Goal: Task Accomplishment & Management: Manage account settings

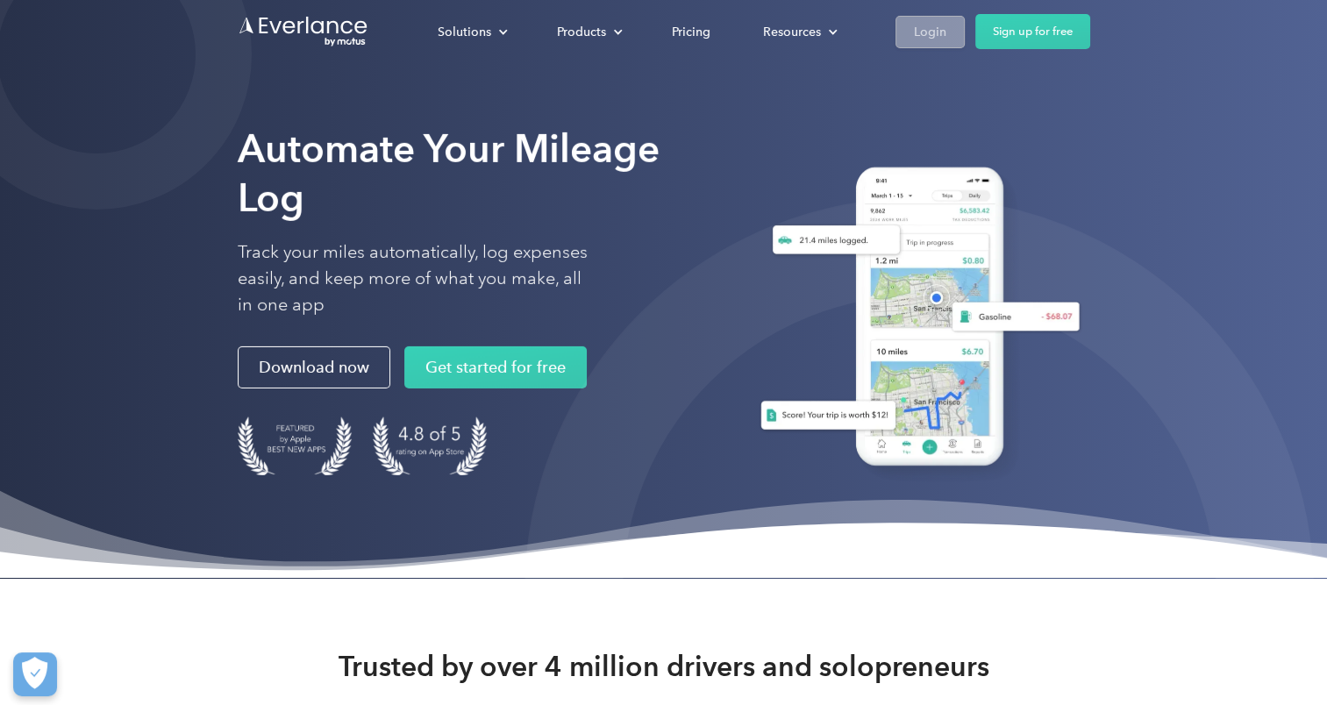
click at [934, 38] on div "Login" at bounding box center [930, 32] width 32 height 22
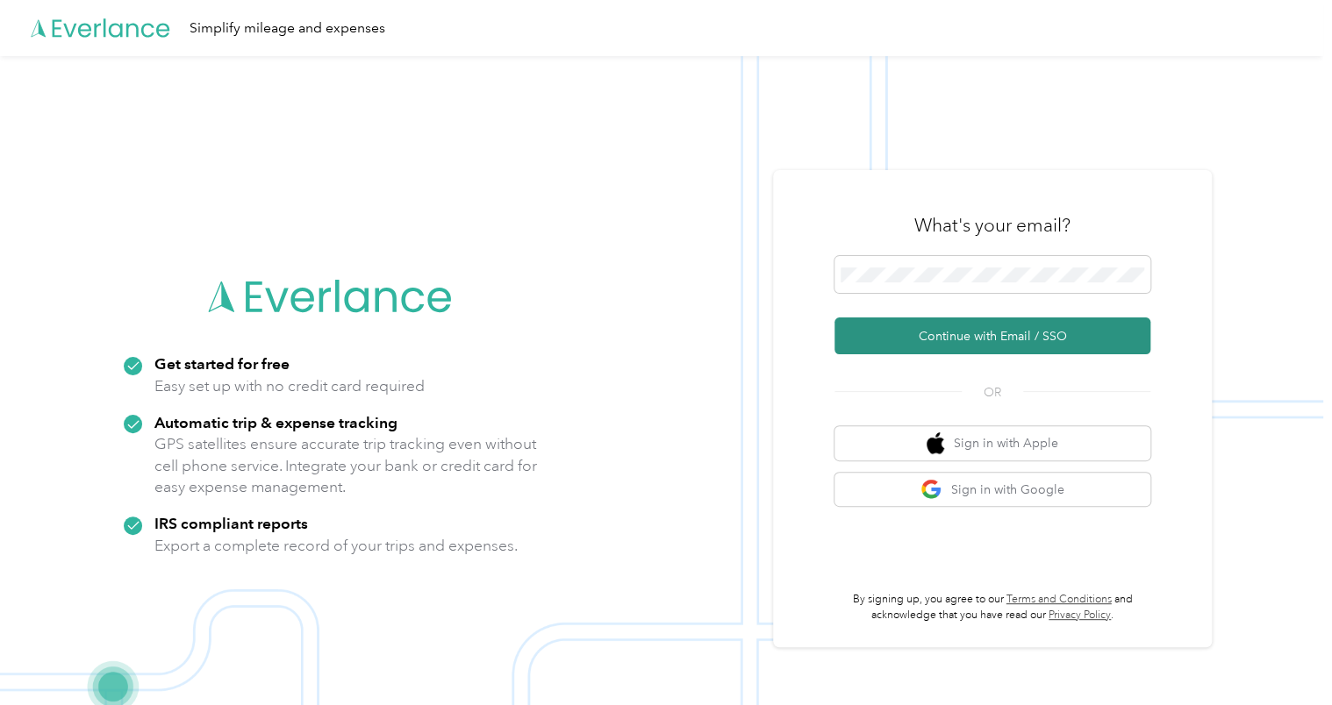
click at [956, 337] on button "Continue with Email / SSO" at bounding box center [992, 336] width 316 height 37
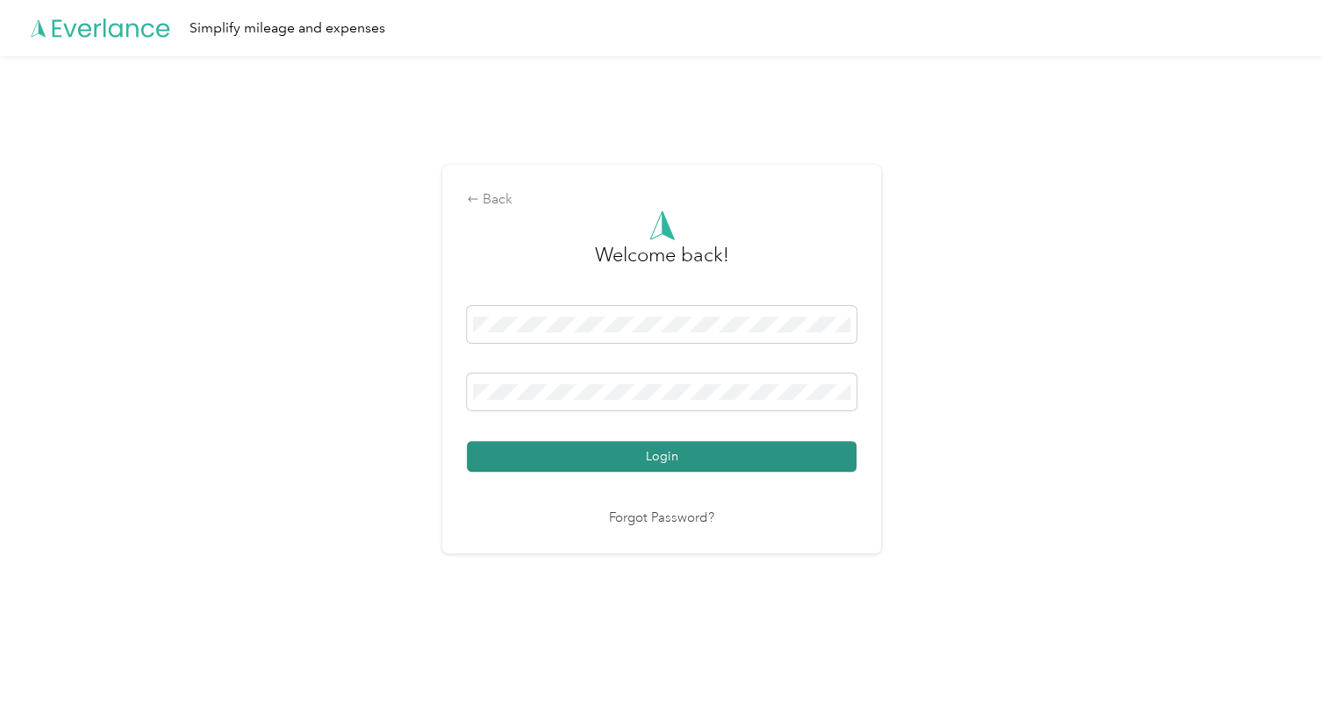
click at [611, 454] on button "Login" at bounding box center [662, 456] width 390 height 31
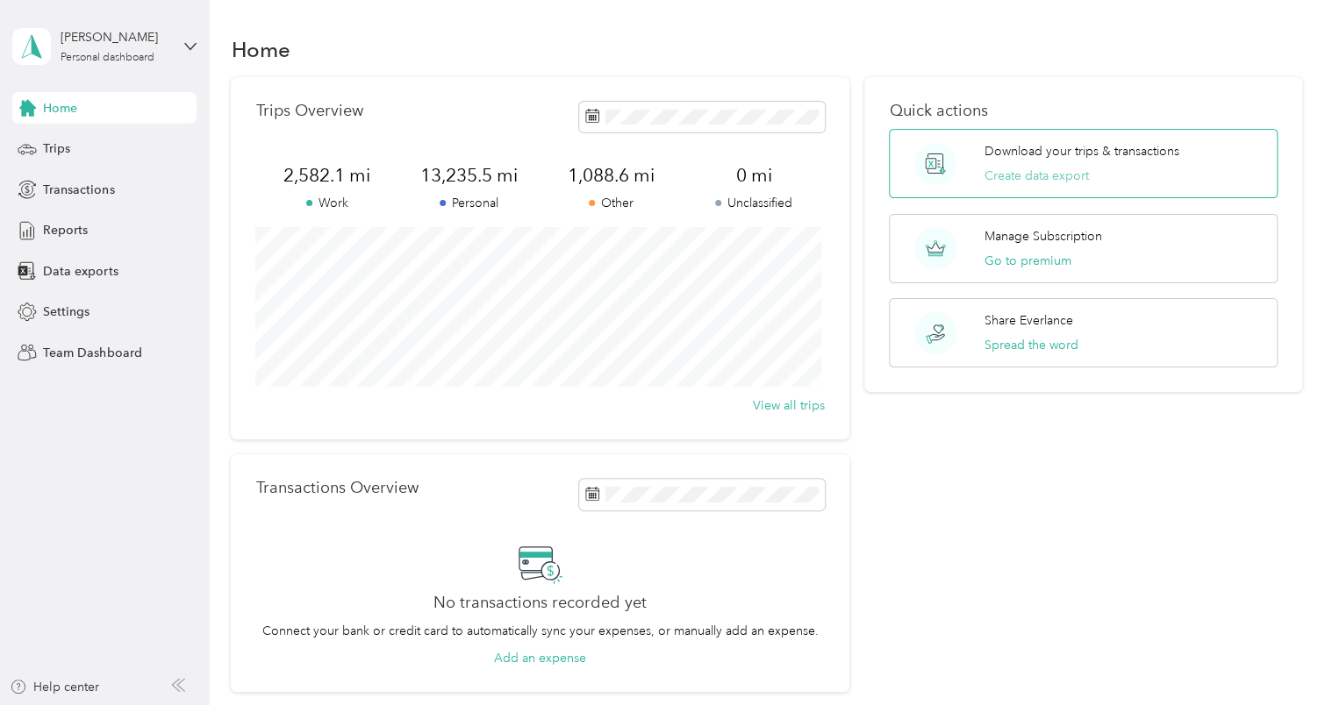
click at [1012, 175] on button "Create data export" at bounding box center [1036, 176] width 104 height 18
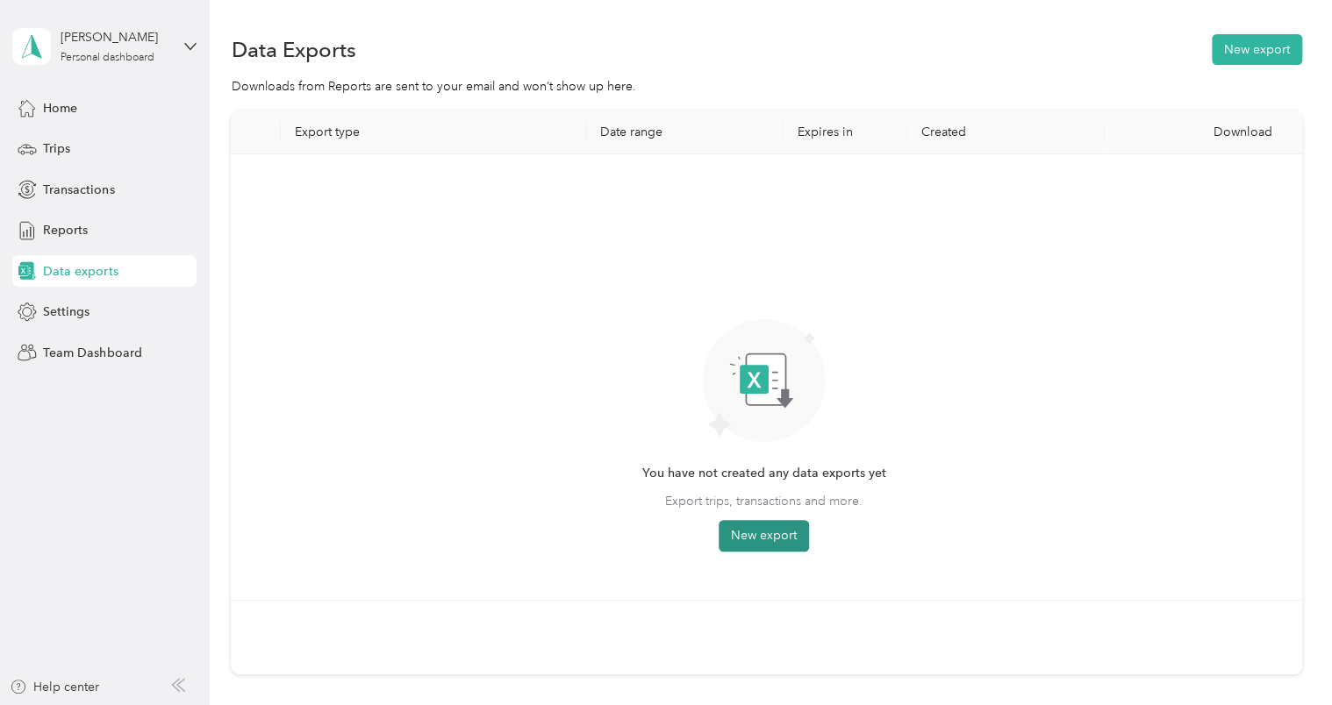
click at [733, 536] on button "New export" at bounding box center [764, 536] width 90 height 32
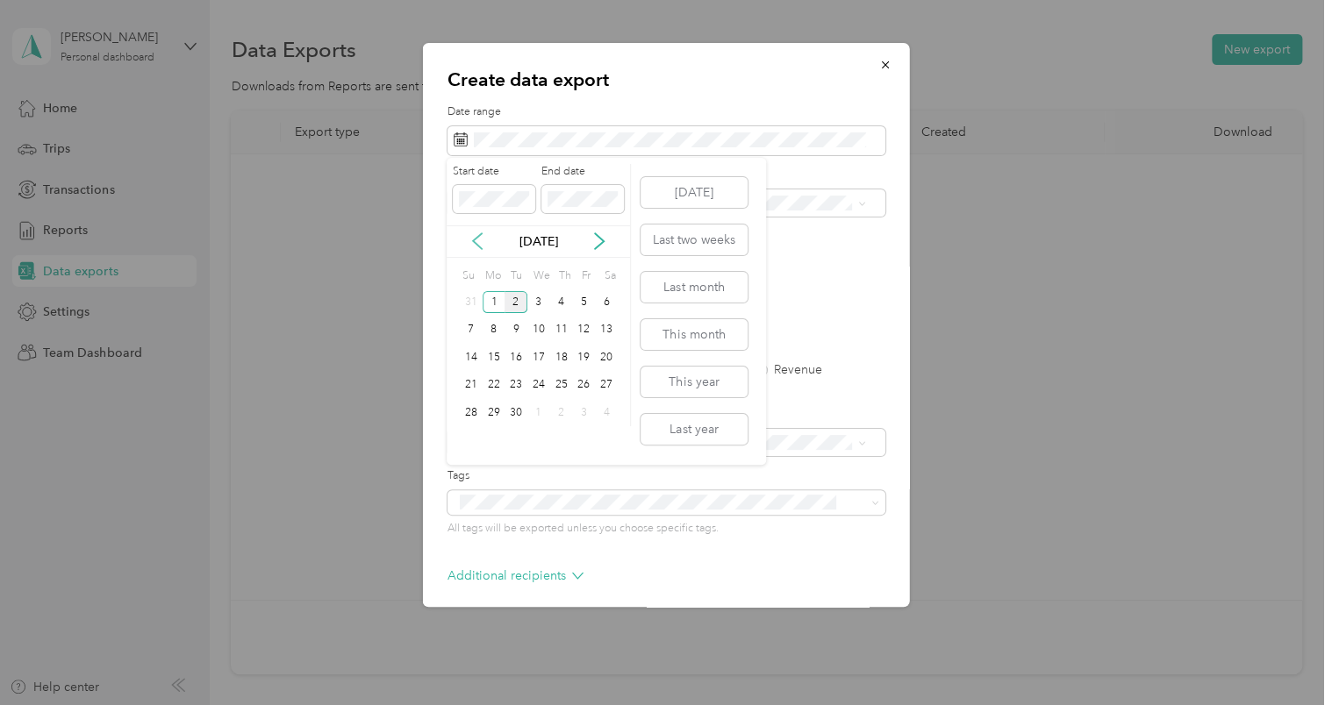
click at [477, 247] on icon at bounding box center [478, 242] width 18 height 18
click at [513, 418] on div "26" at bounding box center [515, 413] width 23 height 22
click at [567, 411] on div "28" at bounding box center [561, 413] width 23 height 22
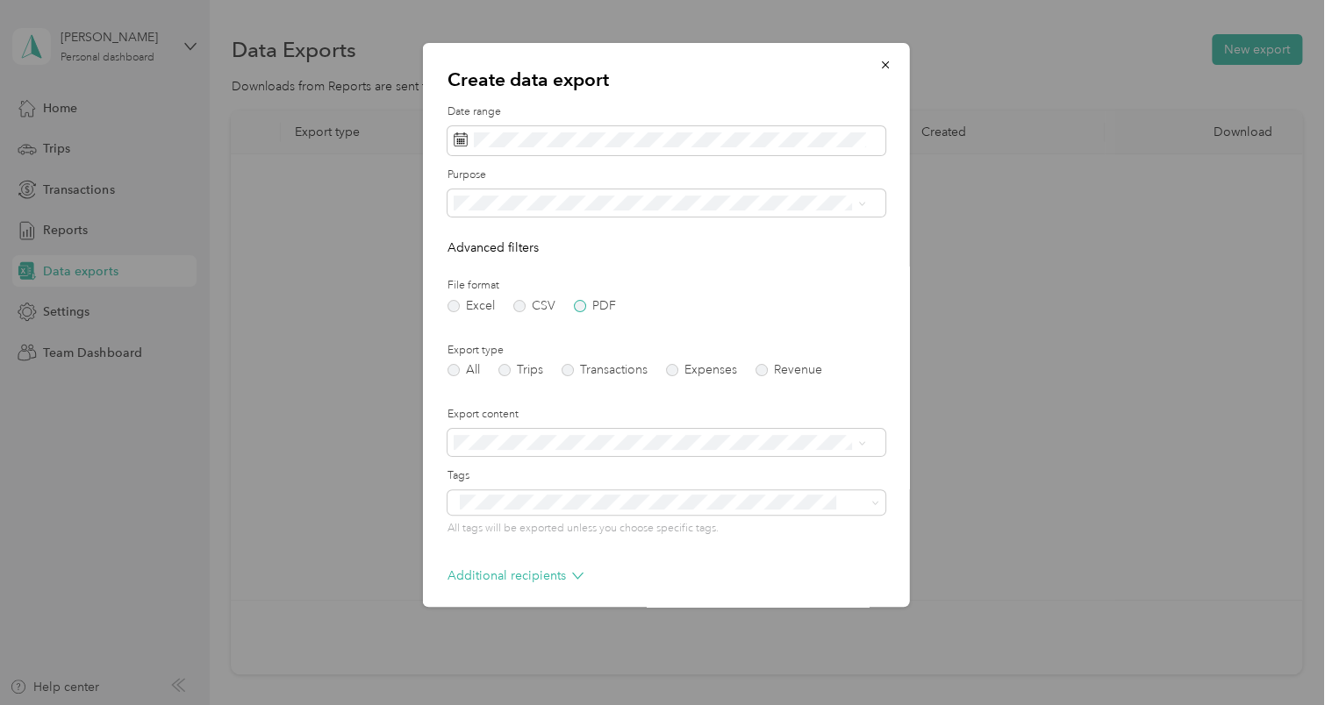
click at [582, 307] on label "PDF" at bounding box center [595, 306] width 42 height 12
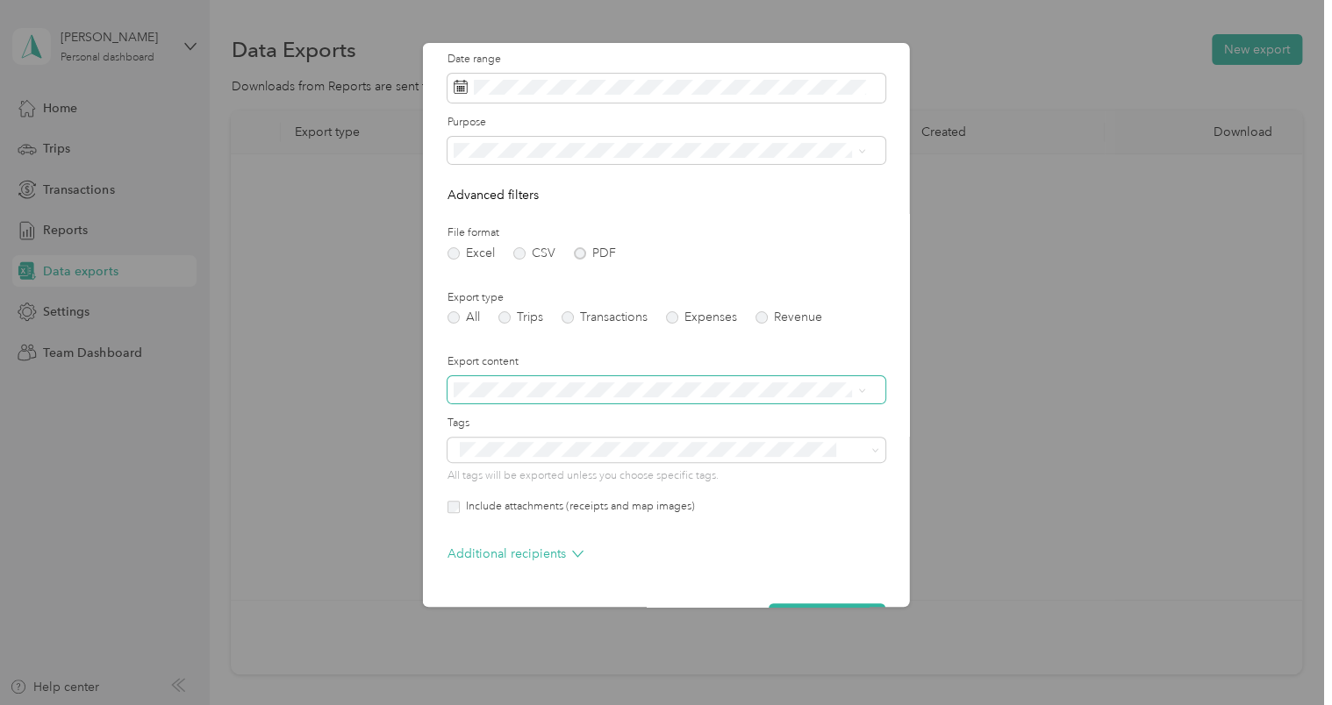
scroll to position [104, 0]
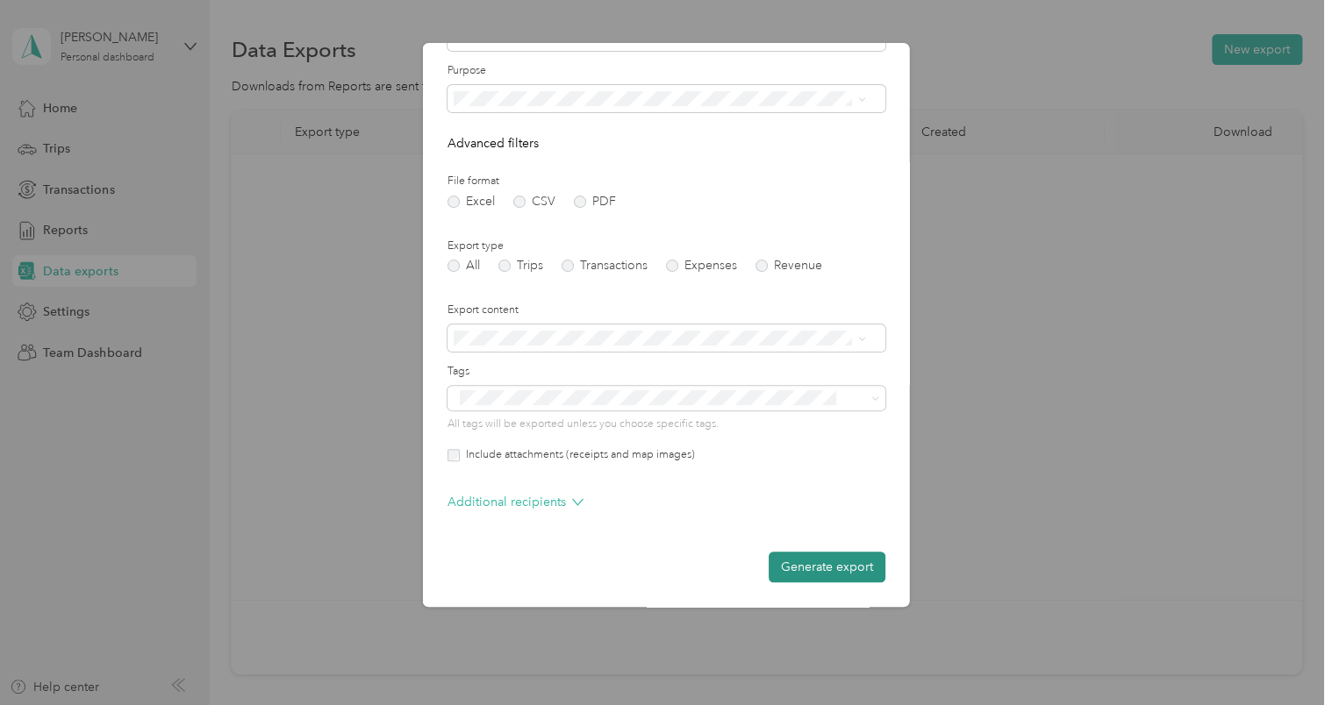
click at [812, 574] on button "Generate export" at bounding box center [827, 567] width 117 height 31
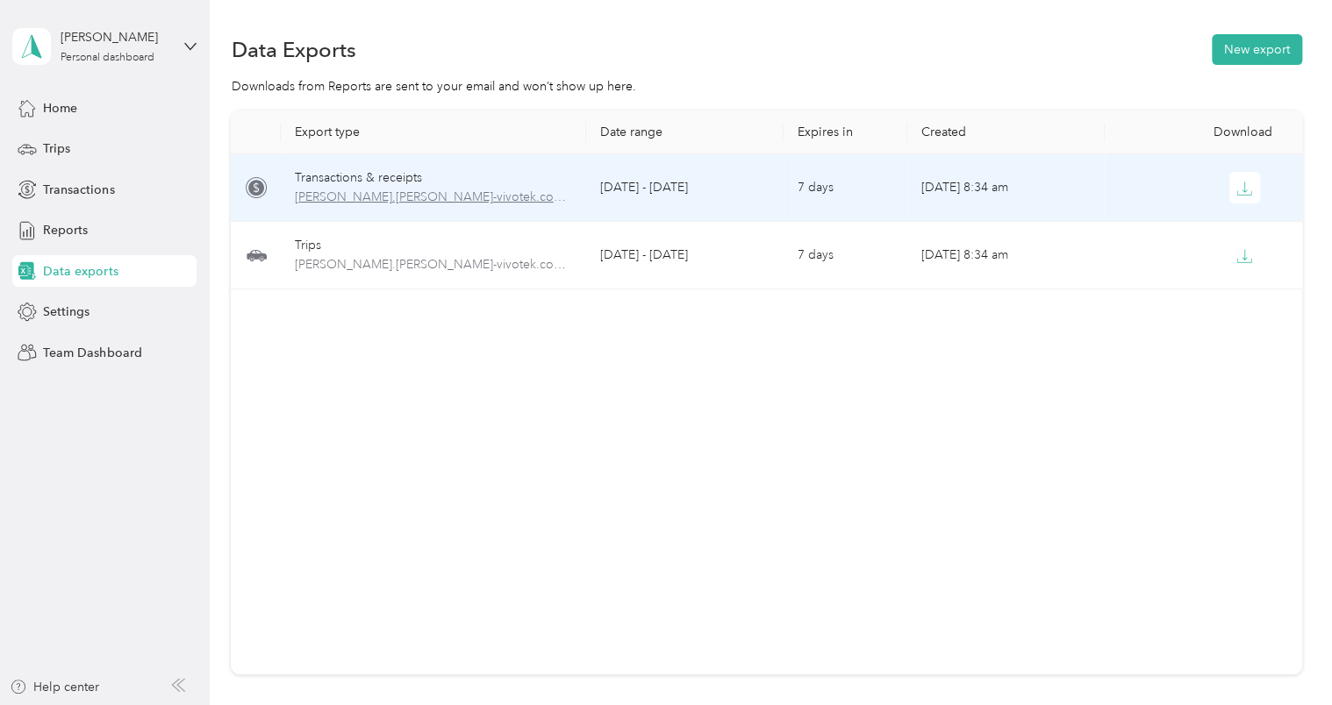
click at [486, 198] on span "lonnie.varady-vivotek.com-transactions-2025-08-26-2025-08-28.pdf" at bounding box center [434, 197] width 278 height 19
click at [486, 197] on span "lonnie.varady-vivotek.com-transactions-2025-08-26-2025-08-28.pdf" at bounding box center [434, 197] width 278 height 19
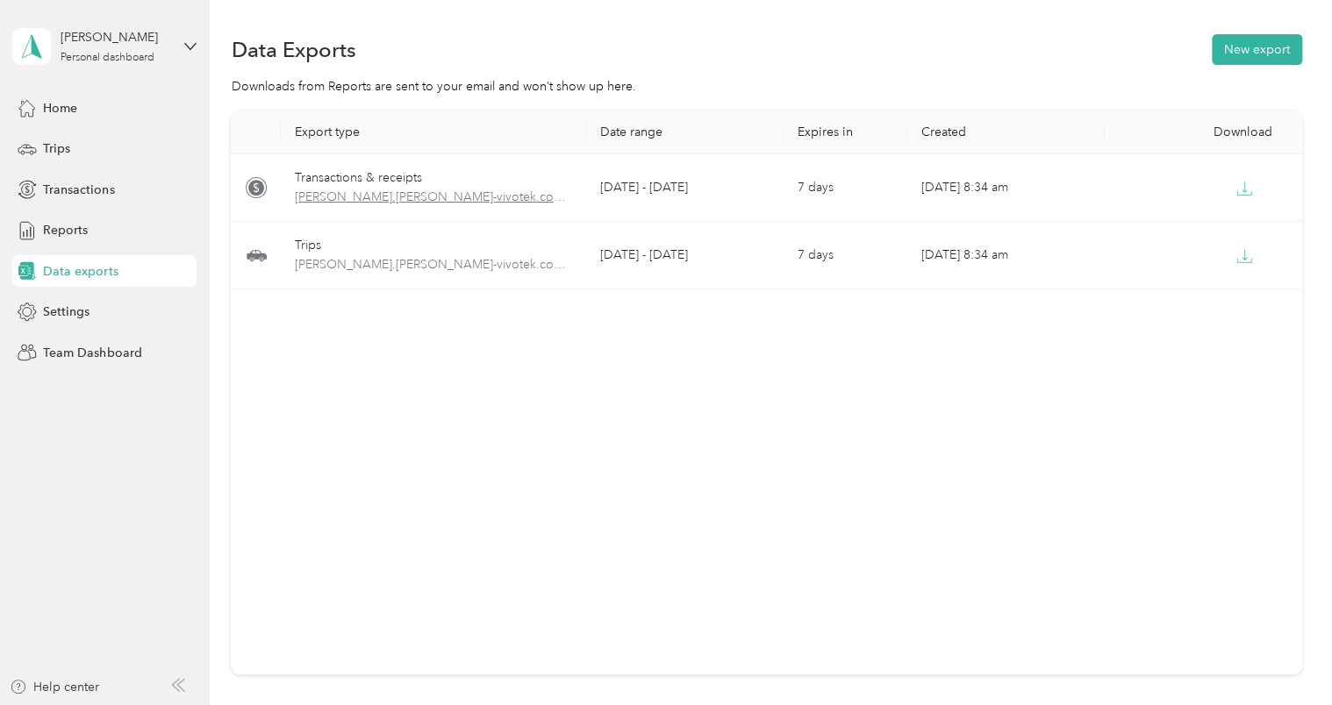
drag, startPoint x: 486, startPoint y: 197, endPoint x: 418, endPoint y: 197, distance: 68.4
click at [418, 197] on span "lonnie.varady-vivotek.com-transactions-2025-08-26-2025-08-28.pdf" at bounding box center [434, 197] width 278 height 19
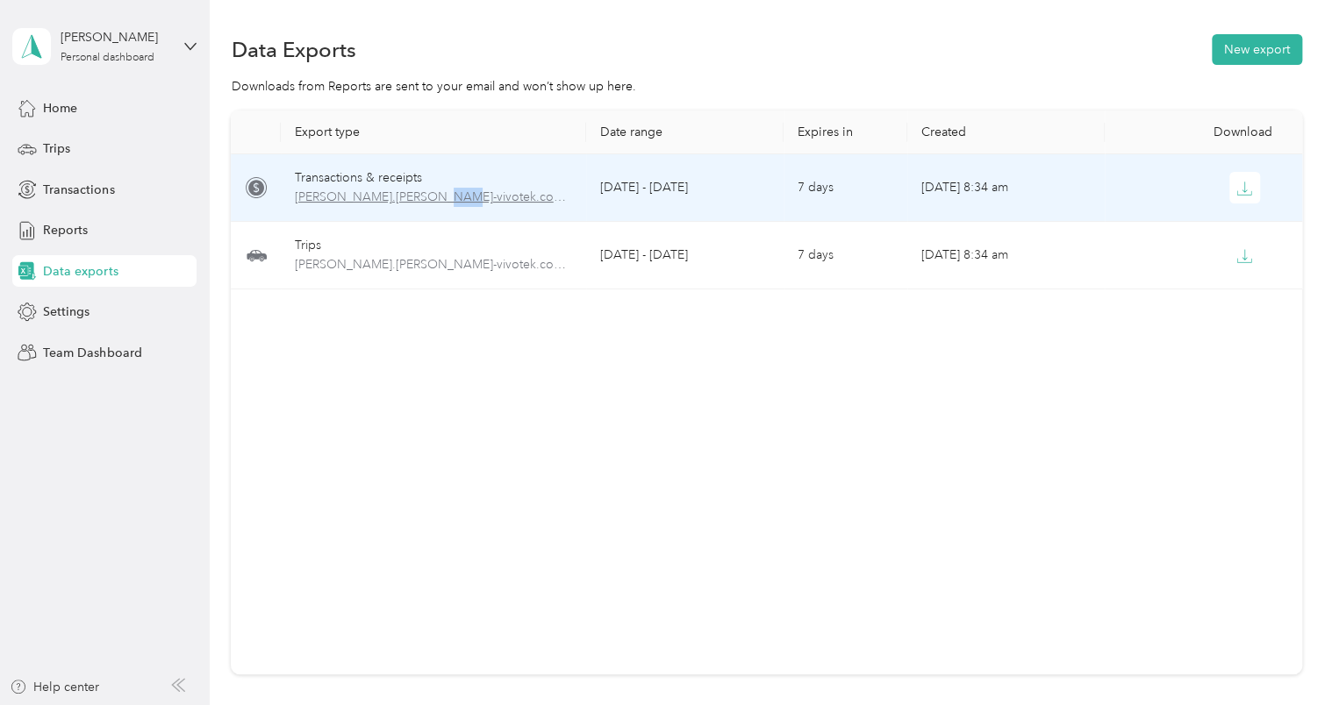
click at [418, 197] on span "lonnie.varady-vivotek.com-transactions-2025-08-26-2025-08-28.pdf" at bounding box center [434, 197] width 278 height 19
click at [1243, 183] on icon "button" at bounding box center [1244, 189] width 16 height 16
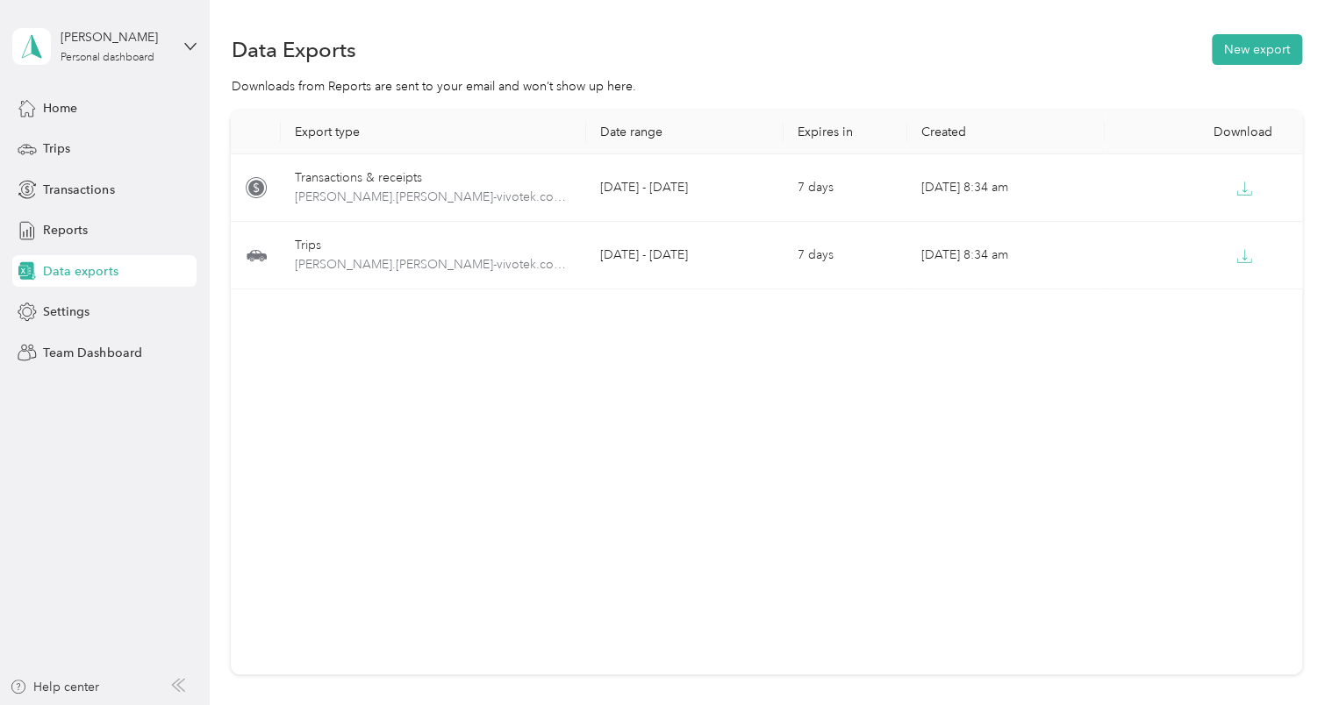
click at [416, 421] on div "Export type Date range Expires in Created Download Transactions & receipts lonn…" at bounding box center [766, 393] width 1070 height 564
click at [79, 147] on div "Trips" at bounding box center [104, 149] width 184 height 32
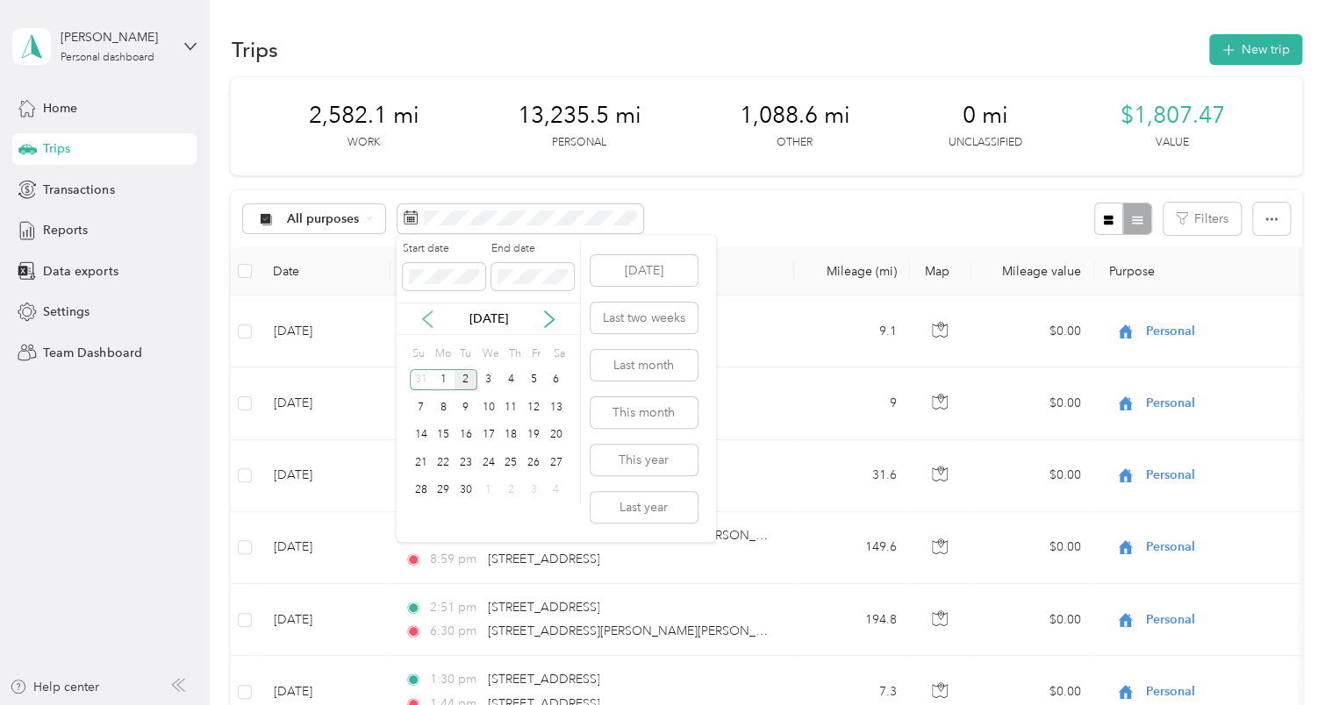
click at [431, 323] on icon at bounding box center [428, 320] width 18 height 18
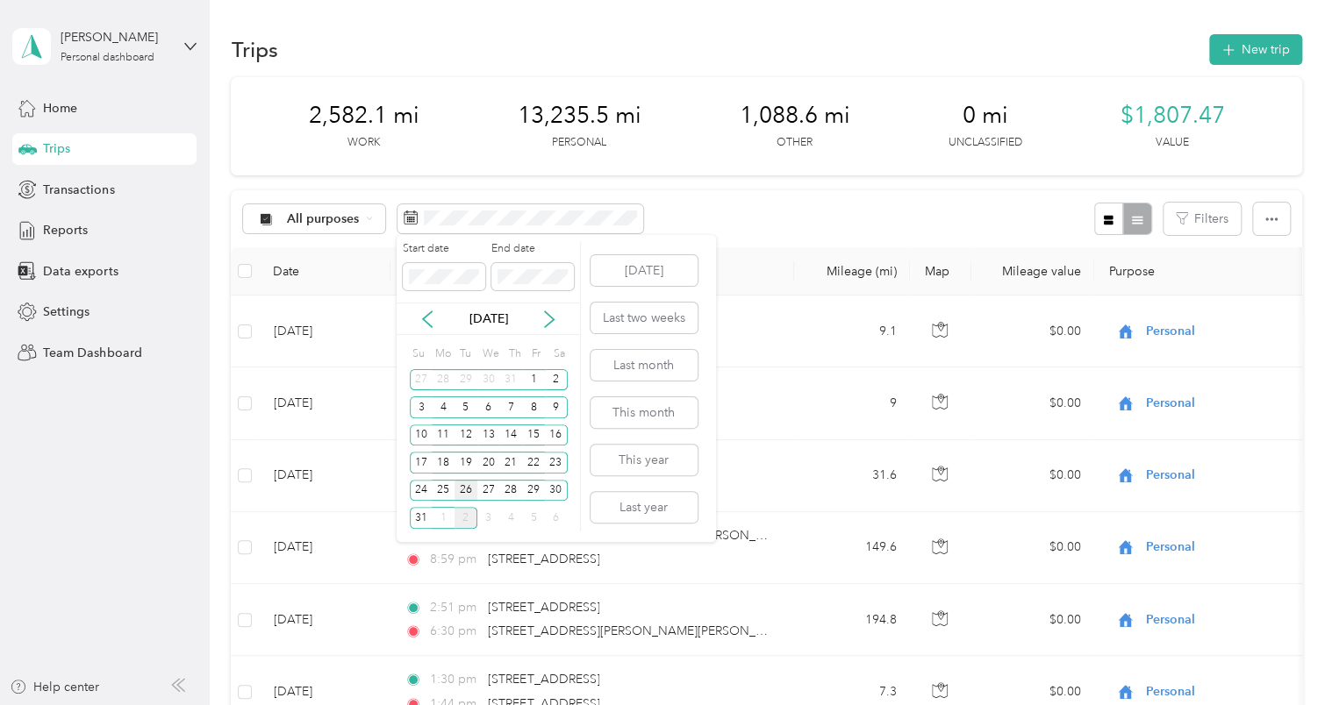
click at [476, 487] on div "26" at bounding box center [465, 491] width 23 height 22
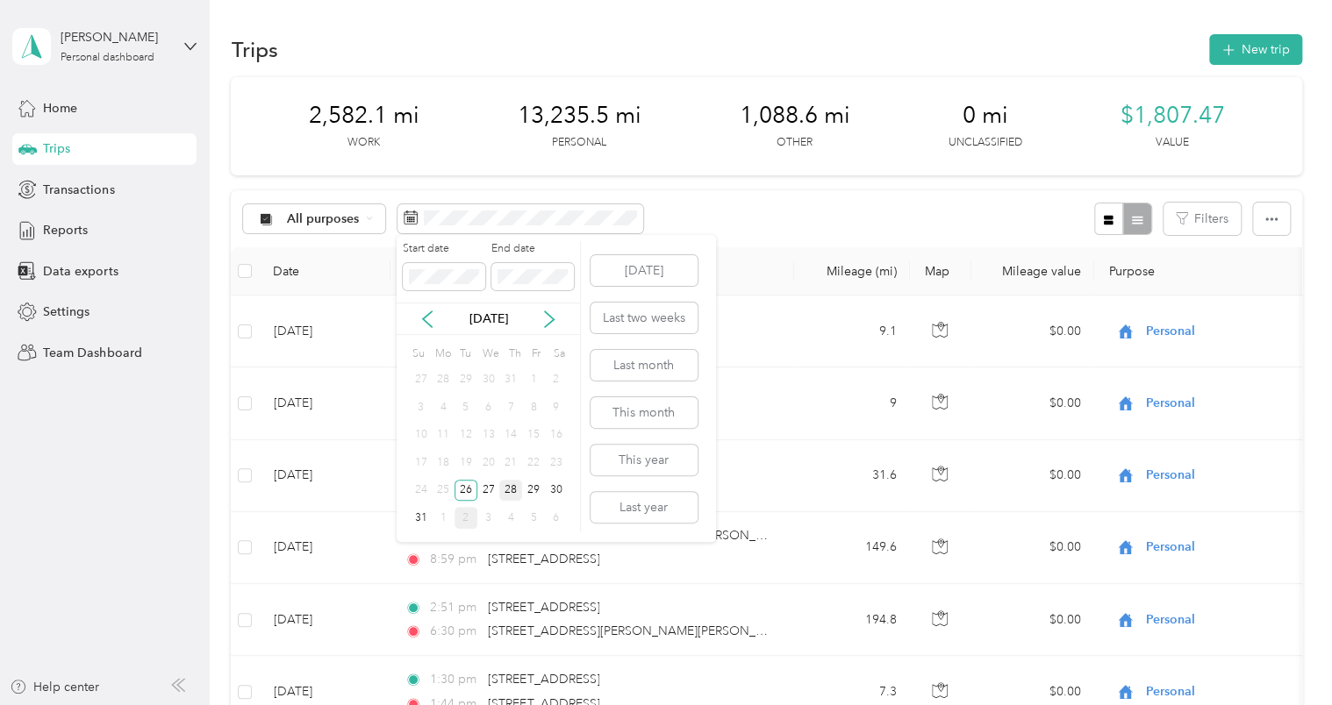
click at [511, 487] on div "28" at bounding box center [510, 491] width 23 height 22
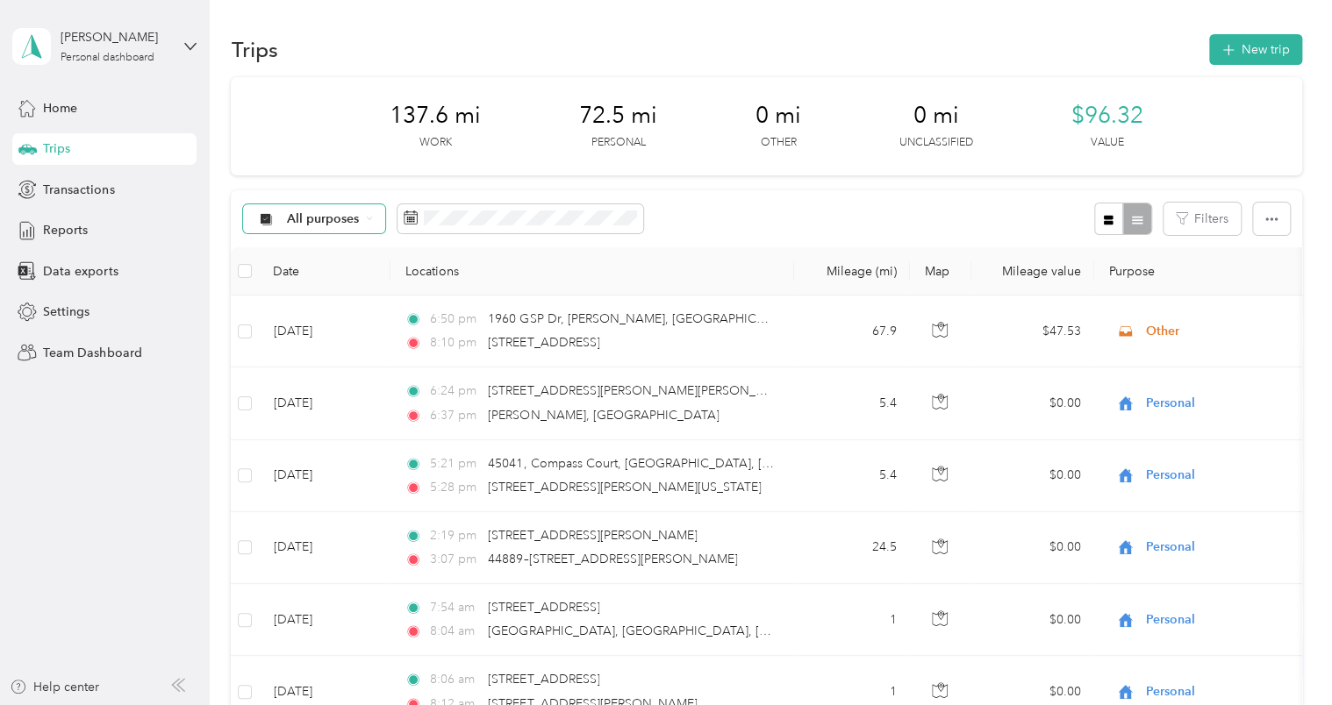
click at [374, 225] on div "All purposes" at bounding box center [314, 219] width 142 height 30
click at [311, 374] on span "Other" at bounding box center [329, 370] width 85 height 18
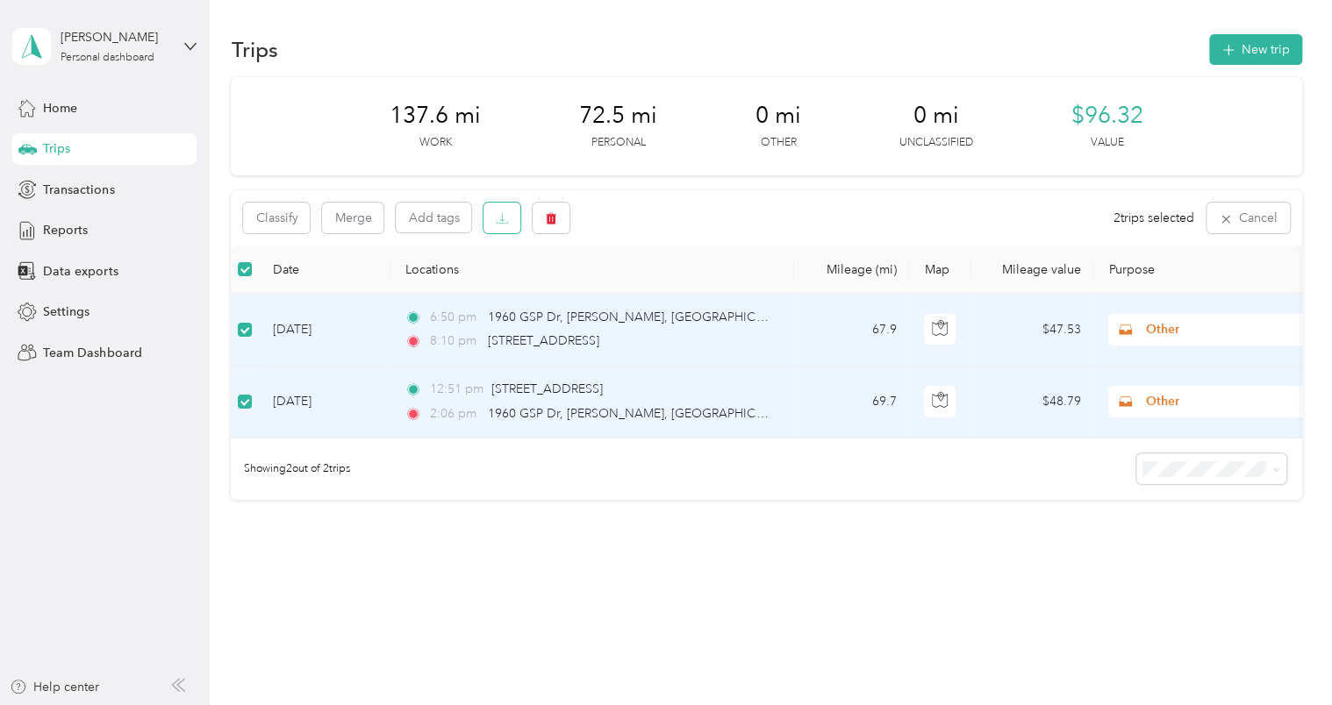
click at [497, 222] on icon "button" at bounding box center [502, 218] width 12 height 12
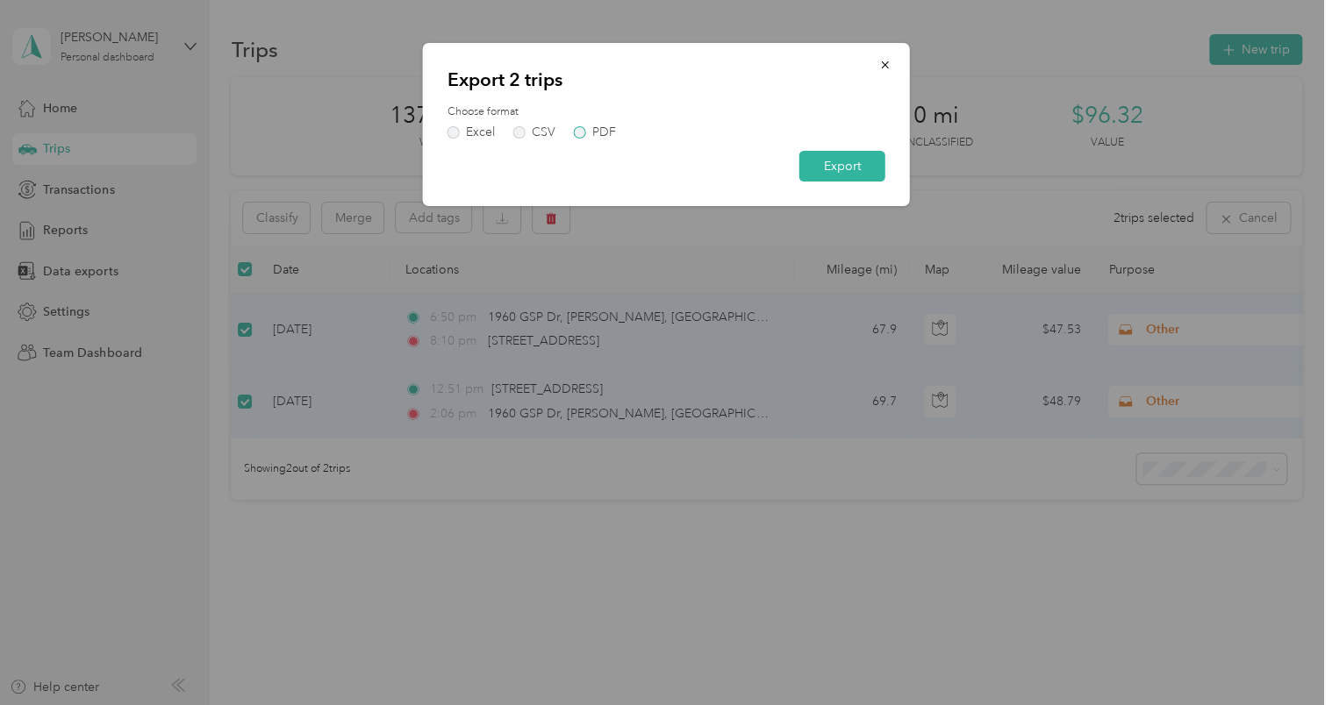
click at [579, 131] on label "PDF" at bounding box center [595, 132] width 42 height 12
click at [833, 161] on button "Export" at bounding box center [842, 166] width 86 height 31
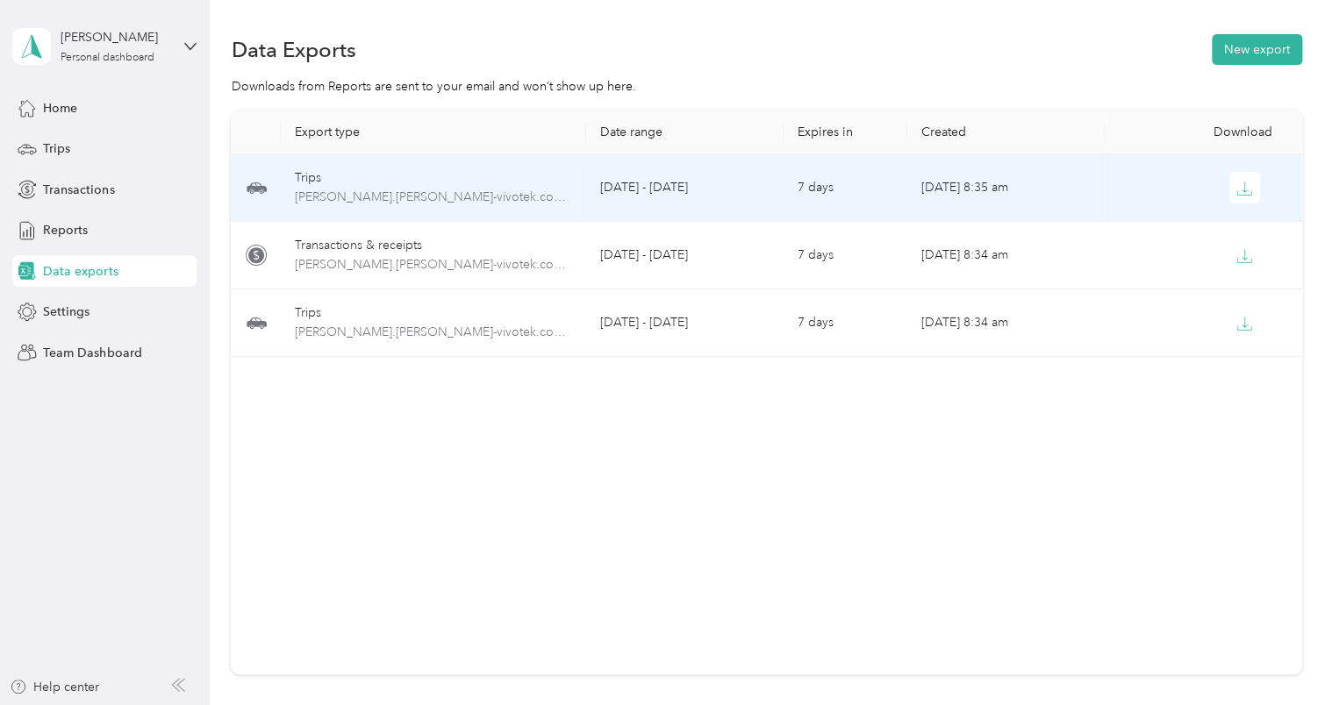
click at [950, 199] on td "Sep 02, 2025, 8:35 am" at bounding box center [1005, 188] width 197 height 68
click at [1243, 181] on icon "button" at bounding box center [1244, 189] width 16 height 16
click at [1236, 190] on icon "button" at bounding box center [1244, 189] width 16 height 16
